Goal: Task Accomplishment & Management: Complete application form

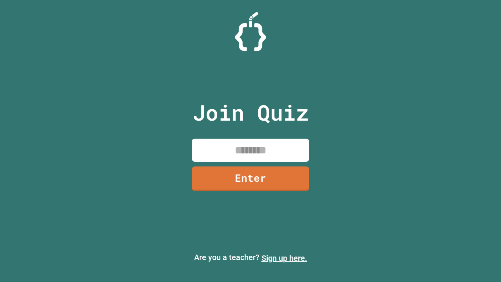
click at [284, 258] on link "Sign up here." at bounding box center [284, 257] width 46 height 9
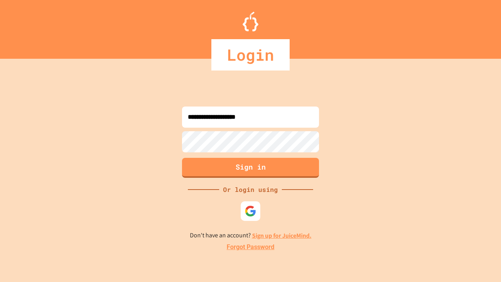
type input "**********"
